Goal: Information Seeking & Learning: Learn about a topic

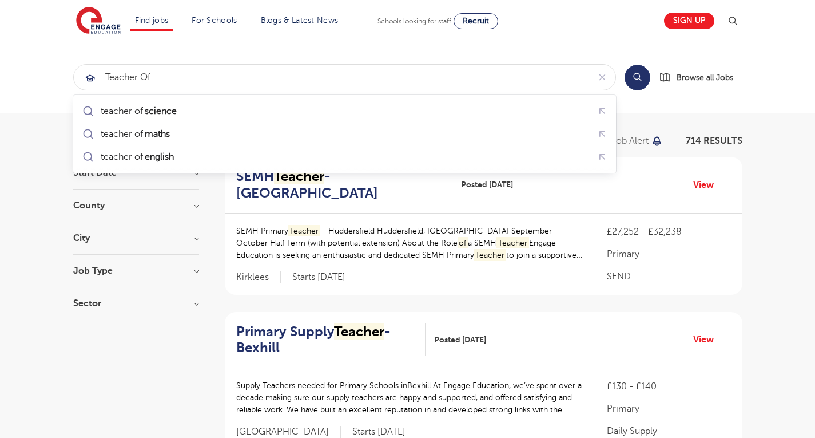
type input "Teacher"
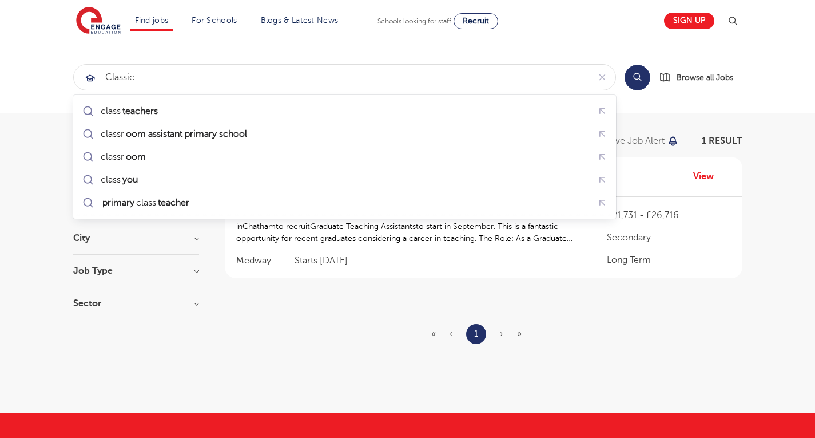
type input "classics"
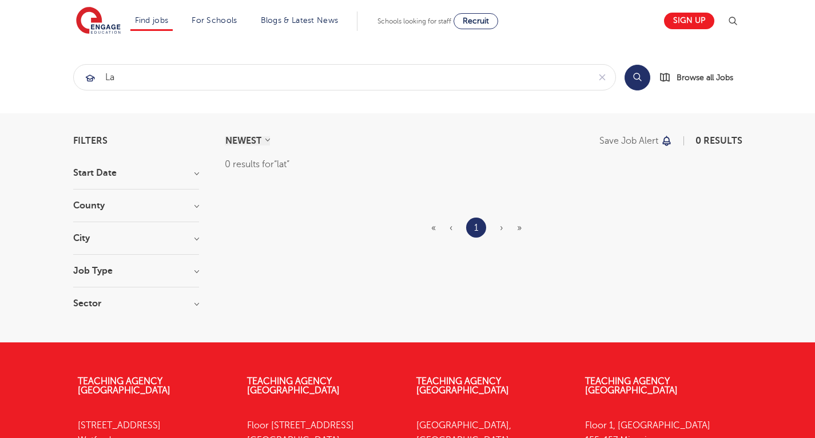
type input "l"
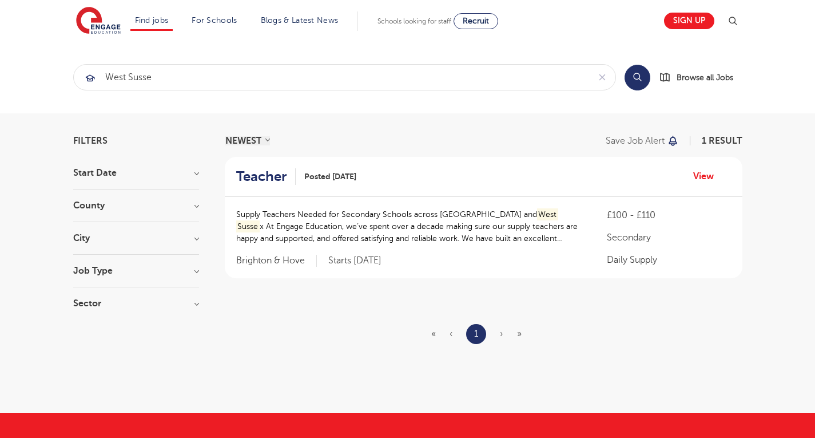
type input "west"
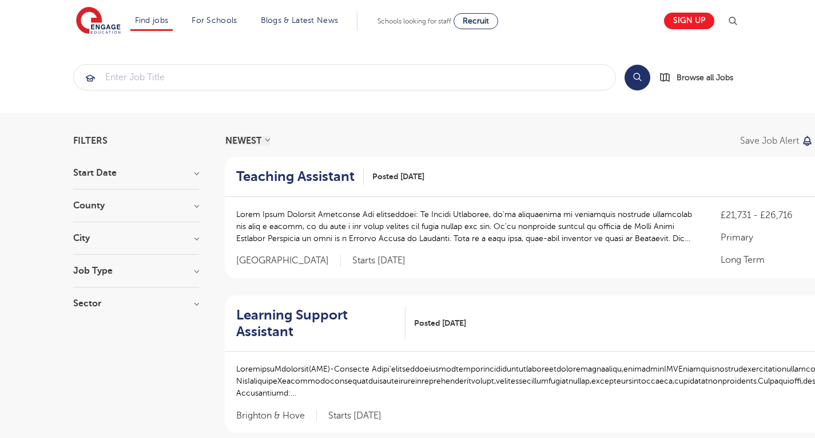
click at [199, 202] on h3 "County" at bounding box center [136, 205] width 126 height 9
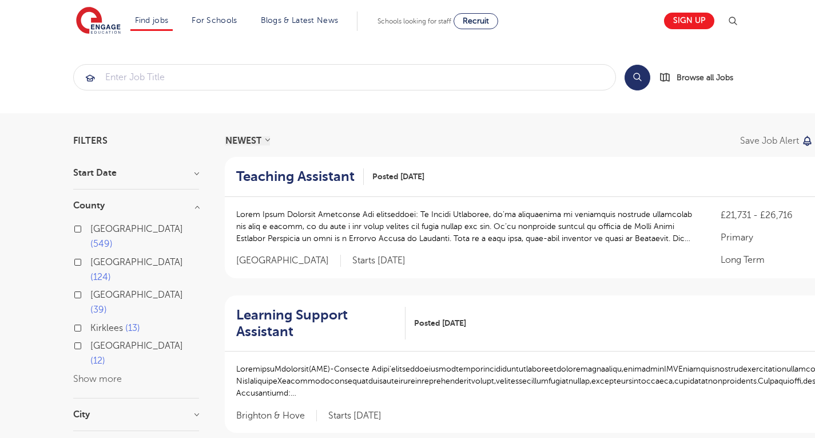
click at [84, 374] on button "Show more" at bounding box center [97, 379] width 49 height 10
click at [90, 389] on label "[GEOGRAPHIC_DATA] 10" at bounding box center [144, 404] width 109 height 30
click at [90, 391] on input "[GEOGRAPHIC_DATA] 10" at bounding box center [93, 394] width 7 height 7
checkbox input "true"
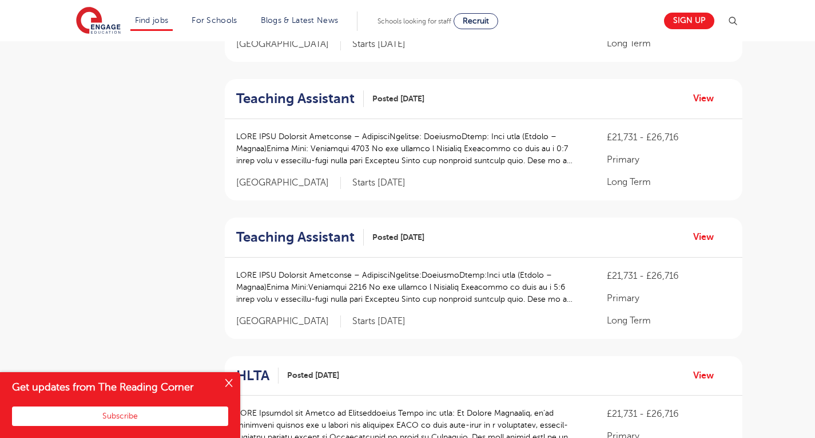
scroll to position [770, 0]
click at [228, 386] on button "Close" at bounding box center [228, 383] width 23 height 23
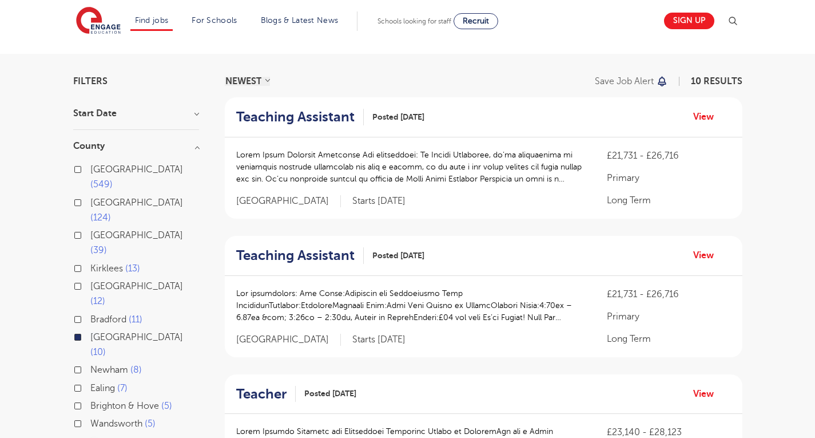
scroll to position [0, 0]
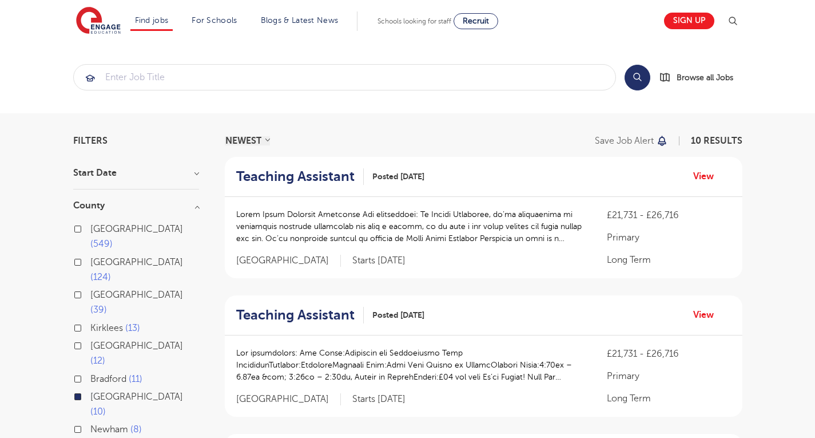
click at [90, 389] on label "[GEOGRAPHIC_DATA] 10" at bounding box center [144, 404] width 109 height 30
click at [90, 391] on input "[GEOGRAPHIC_DATA] 10" at bounding box center [93, 394] width 7 height 7
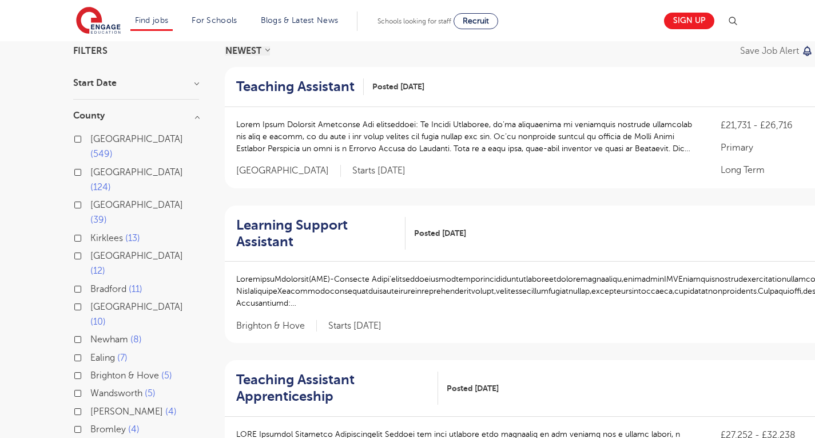
scroll to position [91, 0]
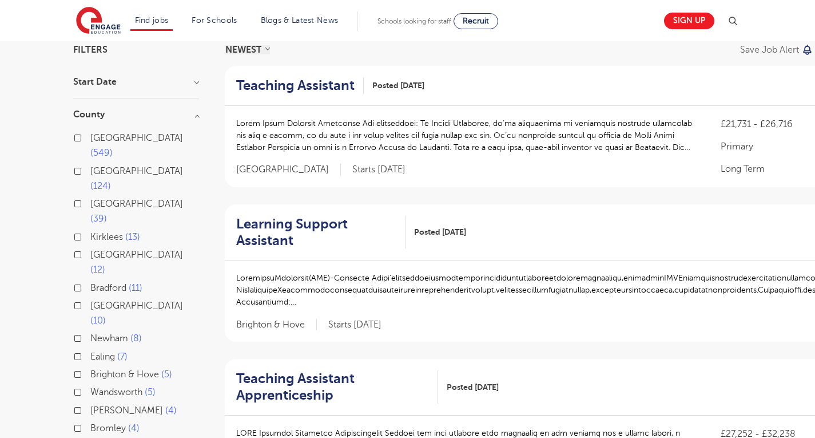
click at [90, 367] on label "Brighton & Hove 5" at bounding box center [131, 374] width 82 height 15
click at [90, 369] on input "Brighton & Hove 5" at bounding box center [93, 372] width 7 height 7
checkbox input "true"
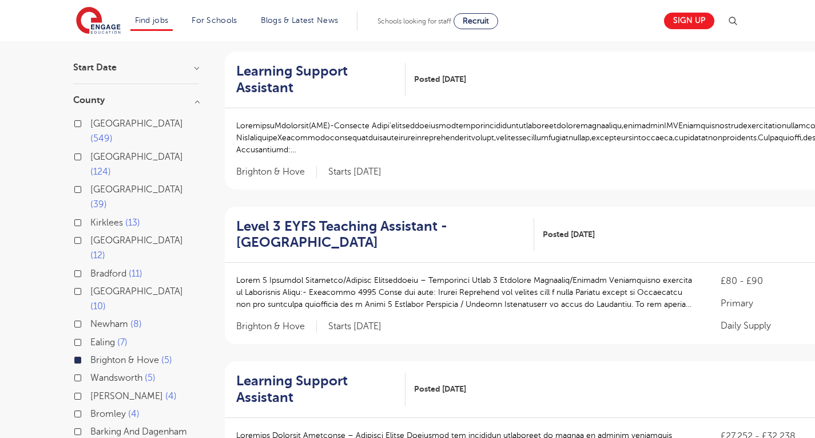
scroll to position [105, 0]
click at [90, 353] on label "Brighton & Hove 5" at bounding box center [131, 360] width 82 height 15
click at [90, 355] on input "Brighton & Hove 5" at bounding box center [93, 358] width 7 height 7
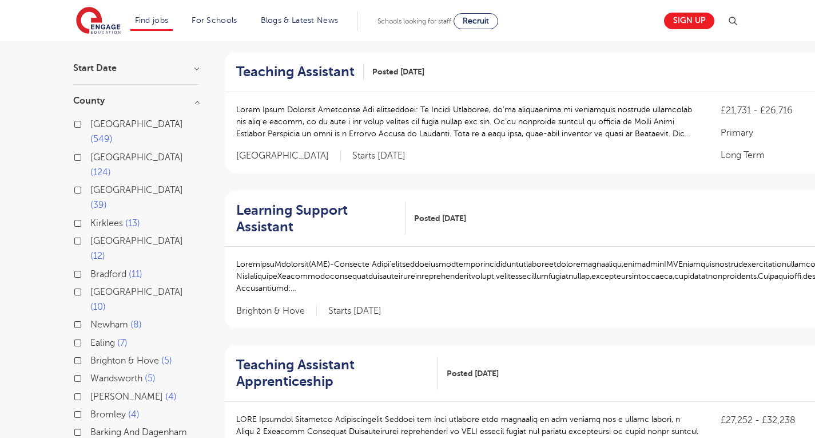
click at [90, 233] on label "[GEOGRAPHIC_DATA] 12" at bounding box center [144, 248] width 109 height 30
click at [90, 236] on input "[GEOGRAPHIC_DATA] 12" at bounding box center [93, 239] width 7 height 7
checkbox input "true"
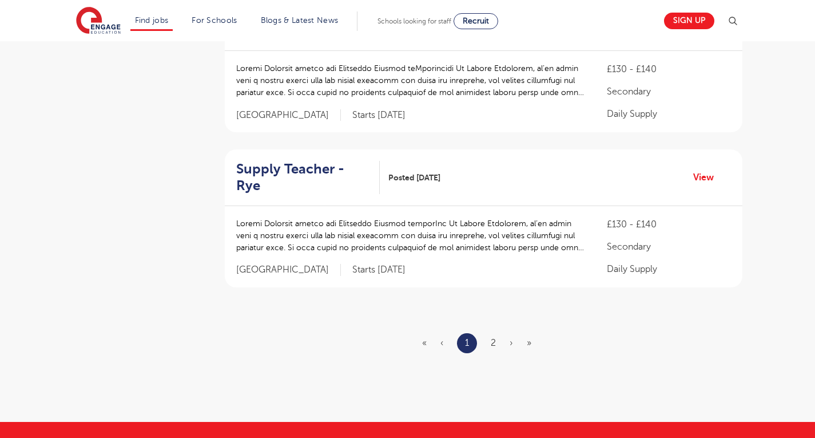
scroll to position [1402, 0]
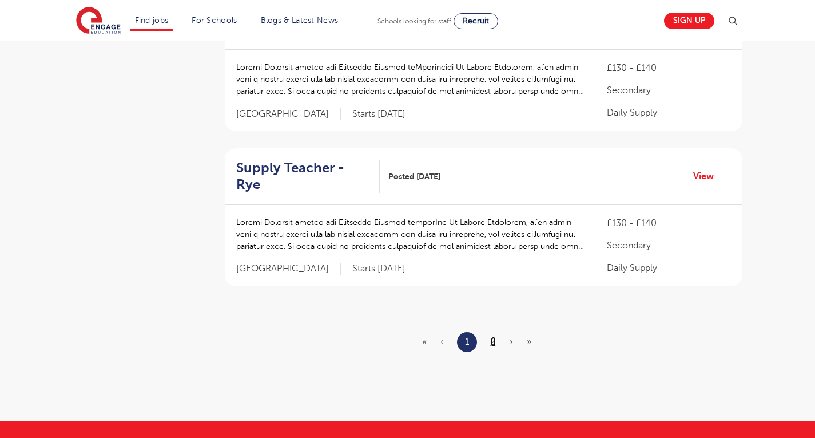
click at [494, 336] on link "2" at bounding box center [493, 341] width 5 height 10
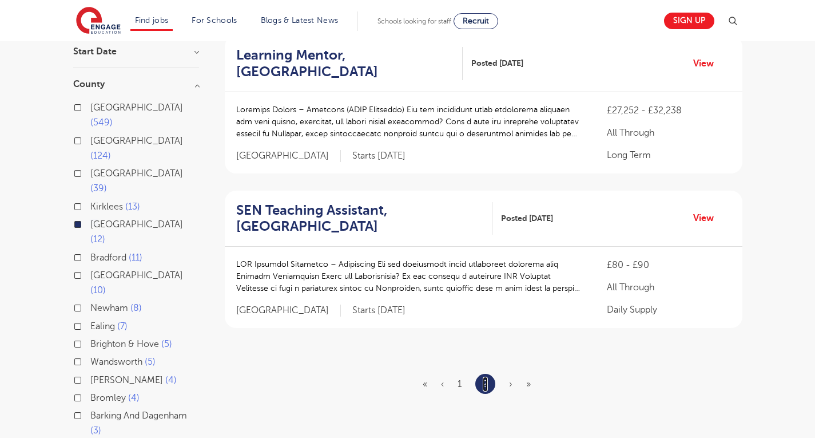
scroll to position [121, 0]
